Goal: Information Seeking & Learning: Compare options

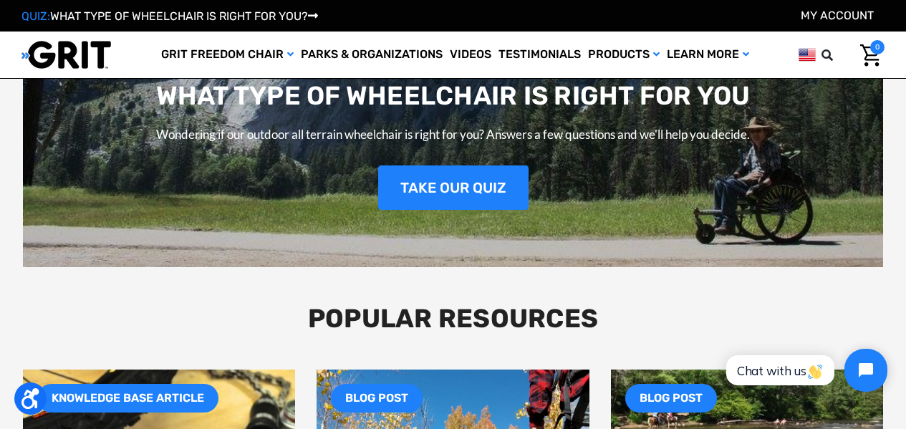
scroll to position [1687, 0]
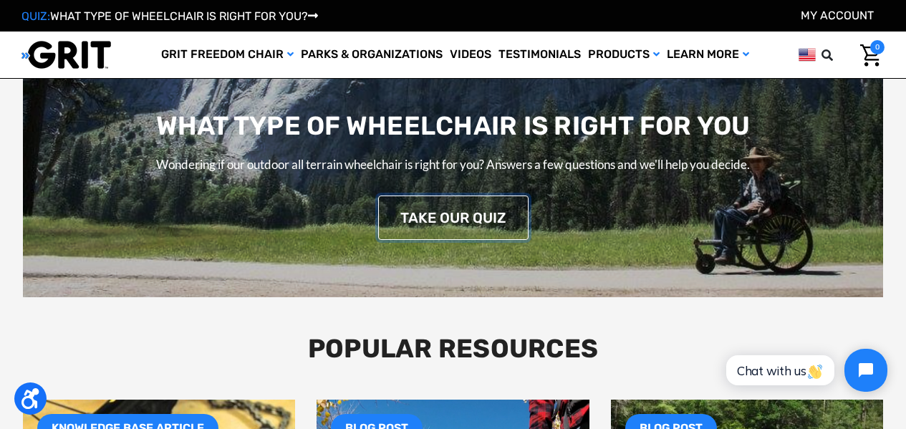
click at [512, 215] on link "TAKE OUR QUIZ" at bounding box center [453, 217] width 150 height 44
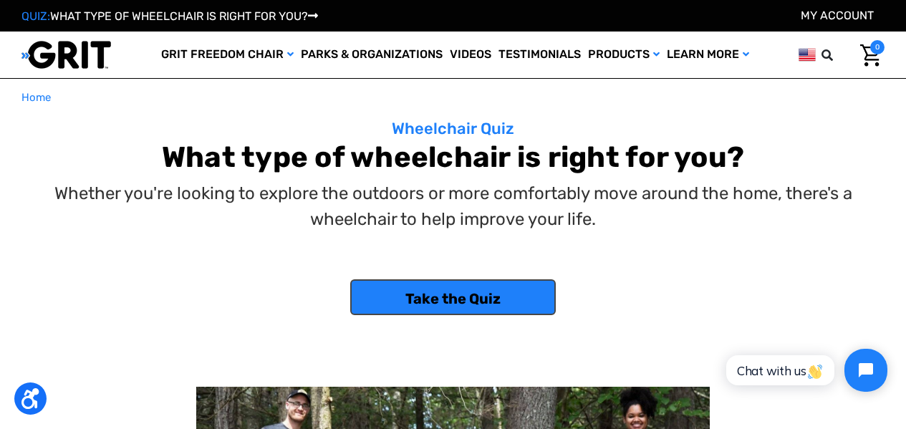
click at [475, 295] on link "Take the Quiz" at bounding box center [452, 297] width 205 height 36
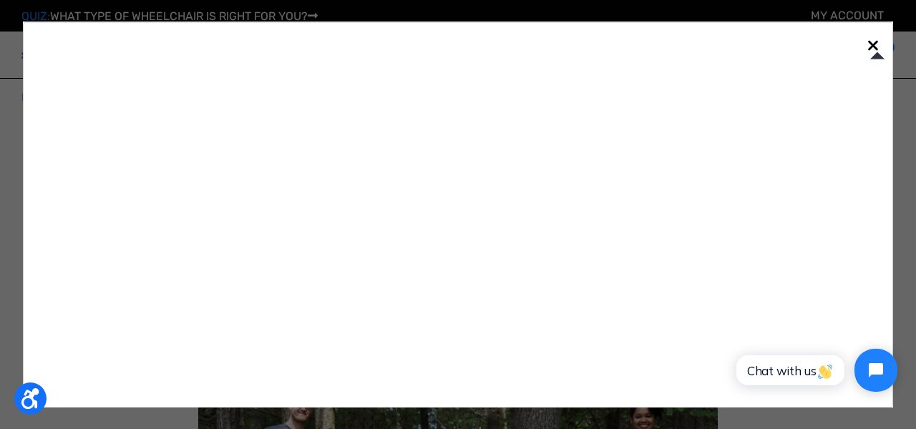
click at [876, 42] on span "×" at bounding box center [873, 44] width 13 height 27
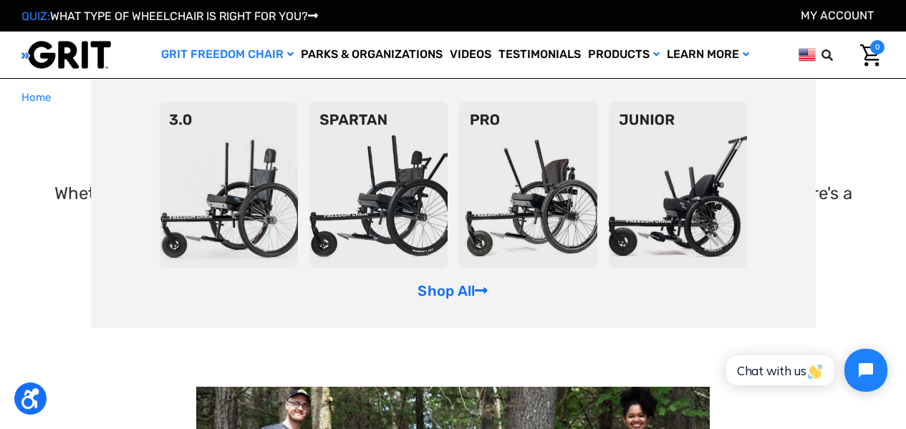
click at [195, 55] on link "GRIT Freedom Chair" at bounding box center [227, 54] width 140 height 47
